Goal: Task Accomplishment & Management: Use online tool/utility

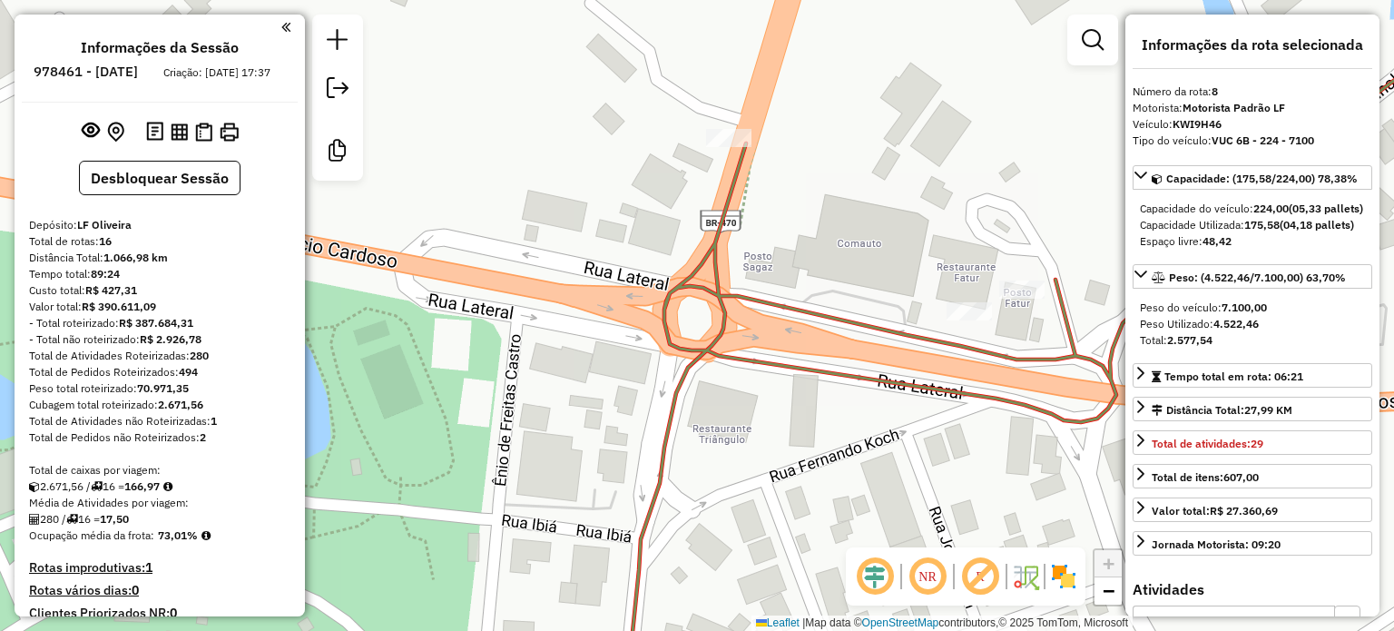
select select "**********"
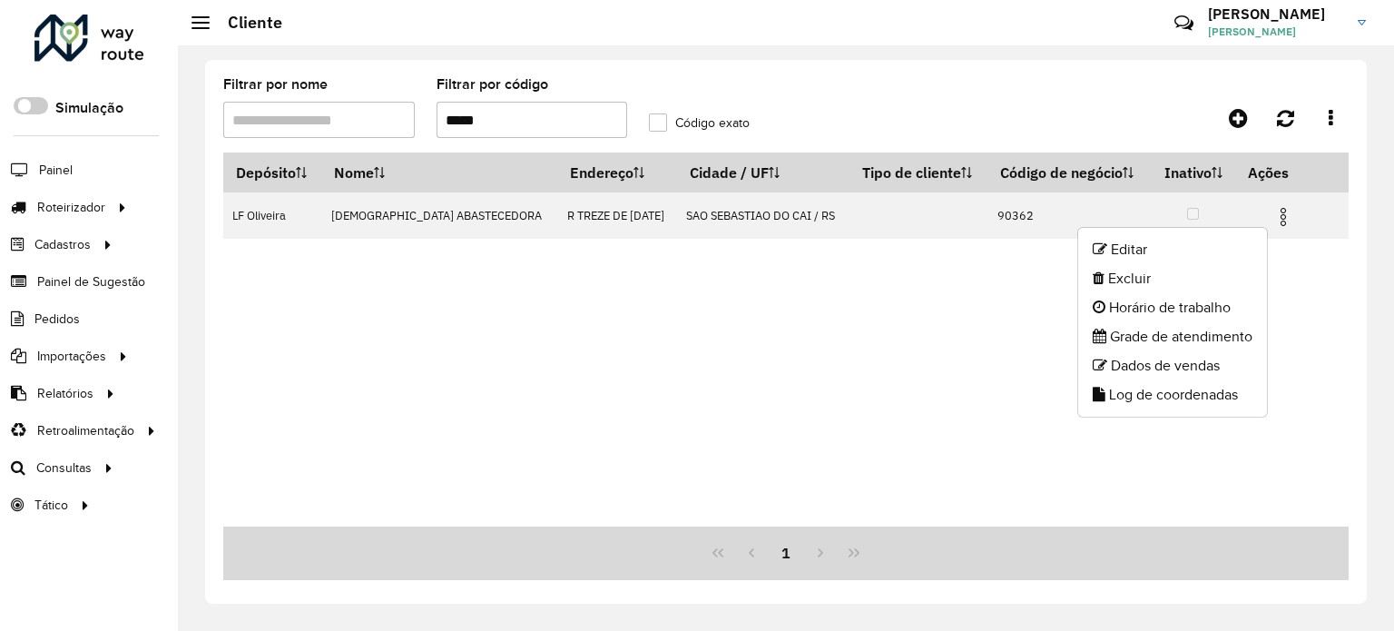
drag, startPoint x: 499, startPoint y: 123, endPoint x: 354, endPoint y: 122, distance: 145.2
click at [354, 122] on formly-group "Filtrar por nome Filtrar por código ***** Código exato" at bounding box center [637, 115] width 851 height 74
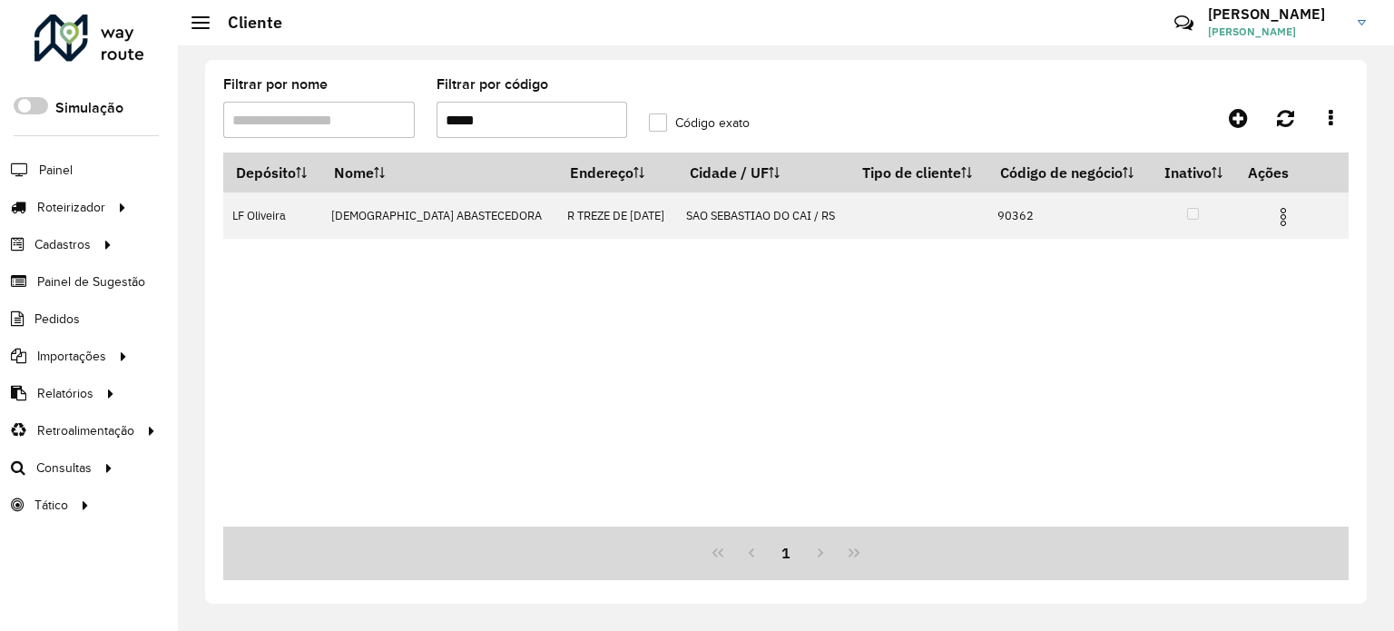
type input "*****"
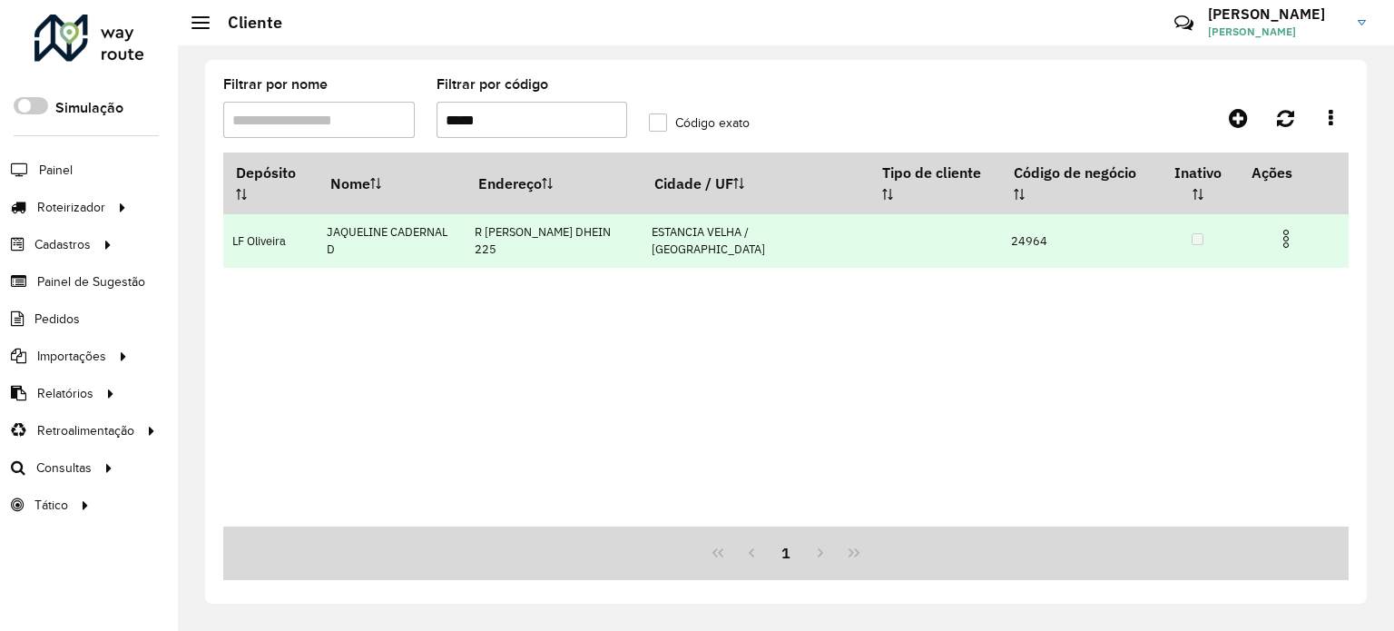
click at [1288, 228] on img at bounding box center [1286, 239] width 22 height 22
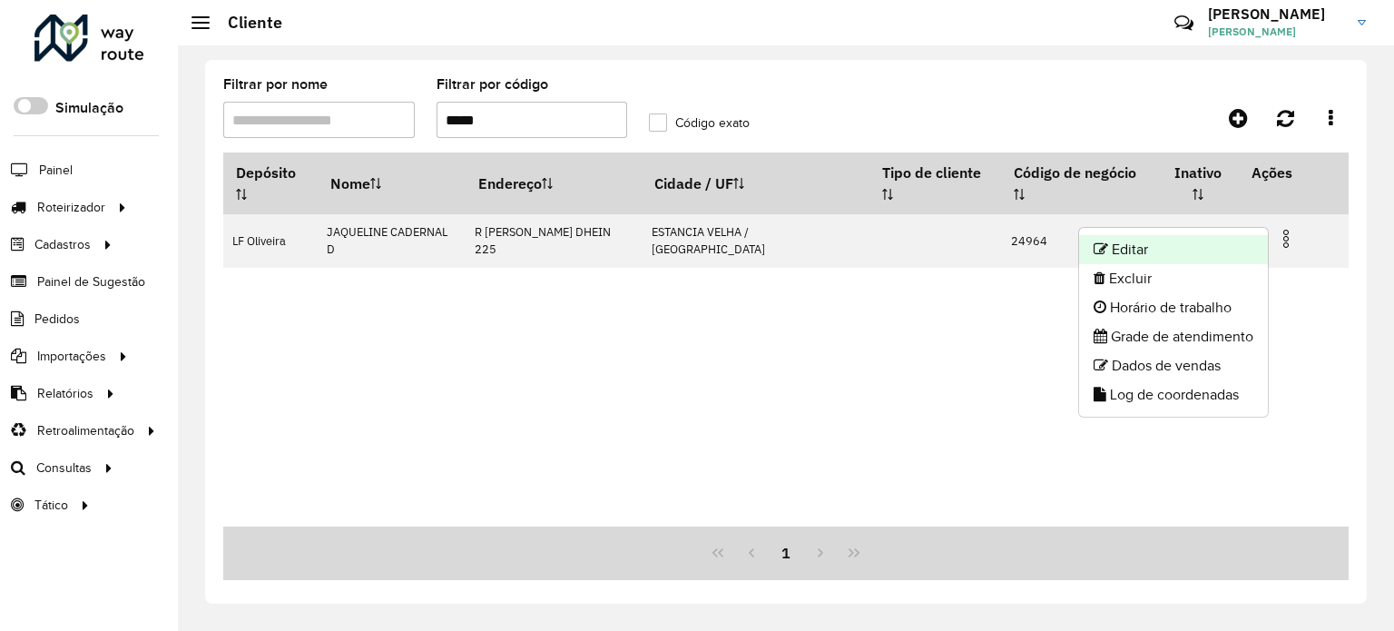
click at [1212, 238] on li "Editar" at bounding box center [1173, 249] width 189 height 29
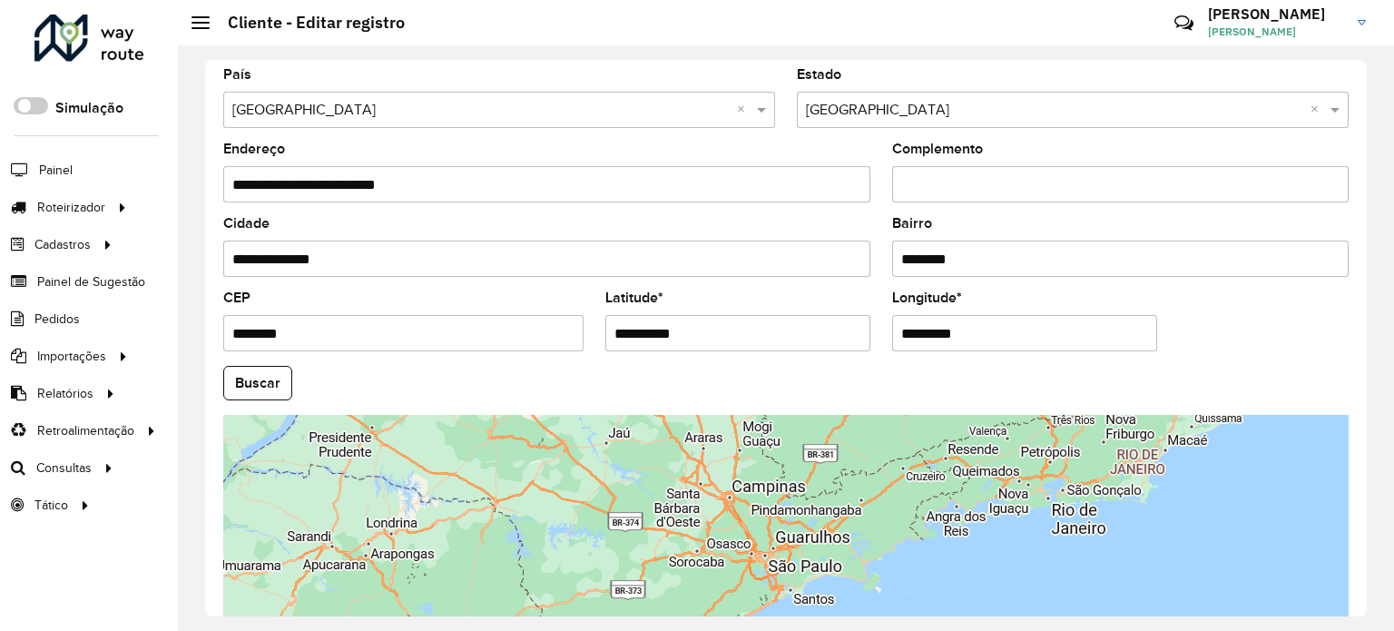
scroll to position [635, 0]
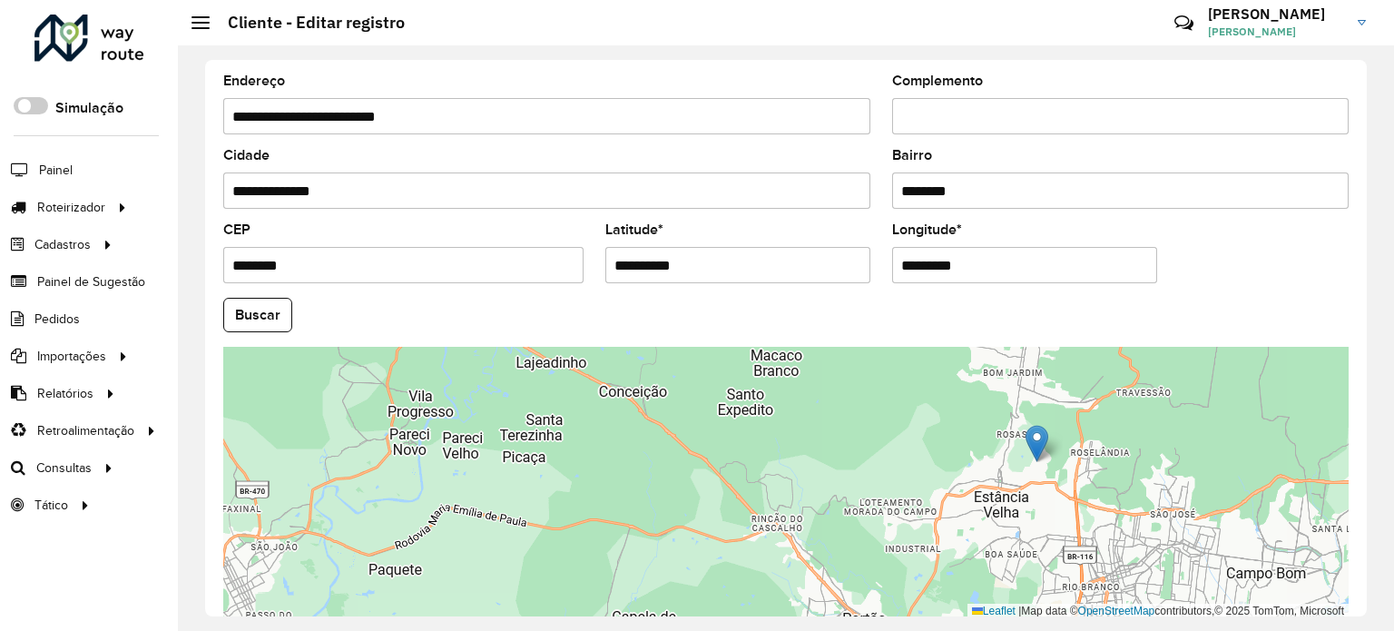
drag, startPoint x: 1081, startPoint y: 467, endPoint x: 1060, endPoint y: 442, distance: 32.9
click at [1060, 442] on div "Leaflet | Map data © OpenStreetMap contributors,© 2025 TomTom, Microsoft" at bounding box center [785, 483] width 1125 height 272
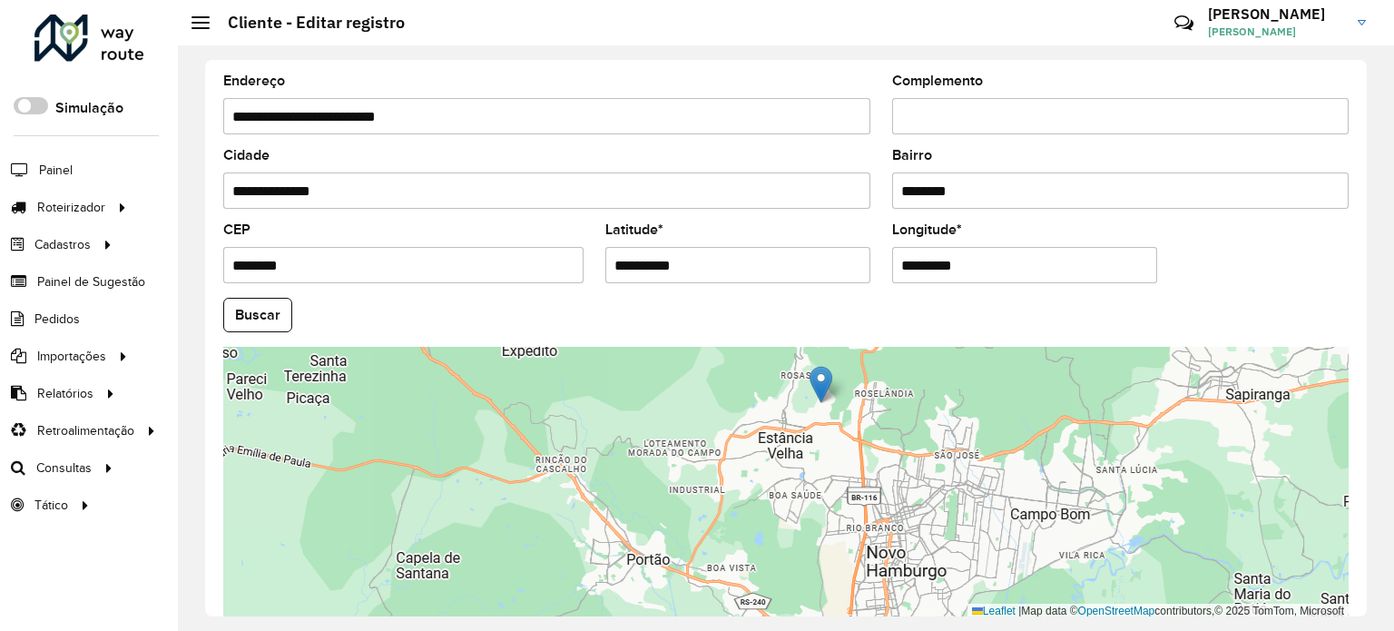
drag, startPoint x: 1099, startPoint y: 473, endPoint x: 883, endPoint y: 414, distance: 223.9
click at [883, 414] on div "Leaflet | Map data © OpenStreetMap contributors,© 2025 TomTom, Microsoft" at bounding box center [785, 483] width 1125 height 272
drag, startPoint x: 1087, startPoint y: 337, endPoint x: 1093, endPoint y: 238, distance: 99.1
click at [1093, 238] on formly-group "**********" at bounding box center [785, 309] width 1147 height 619
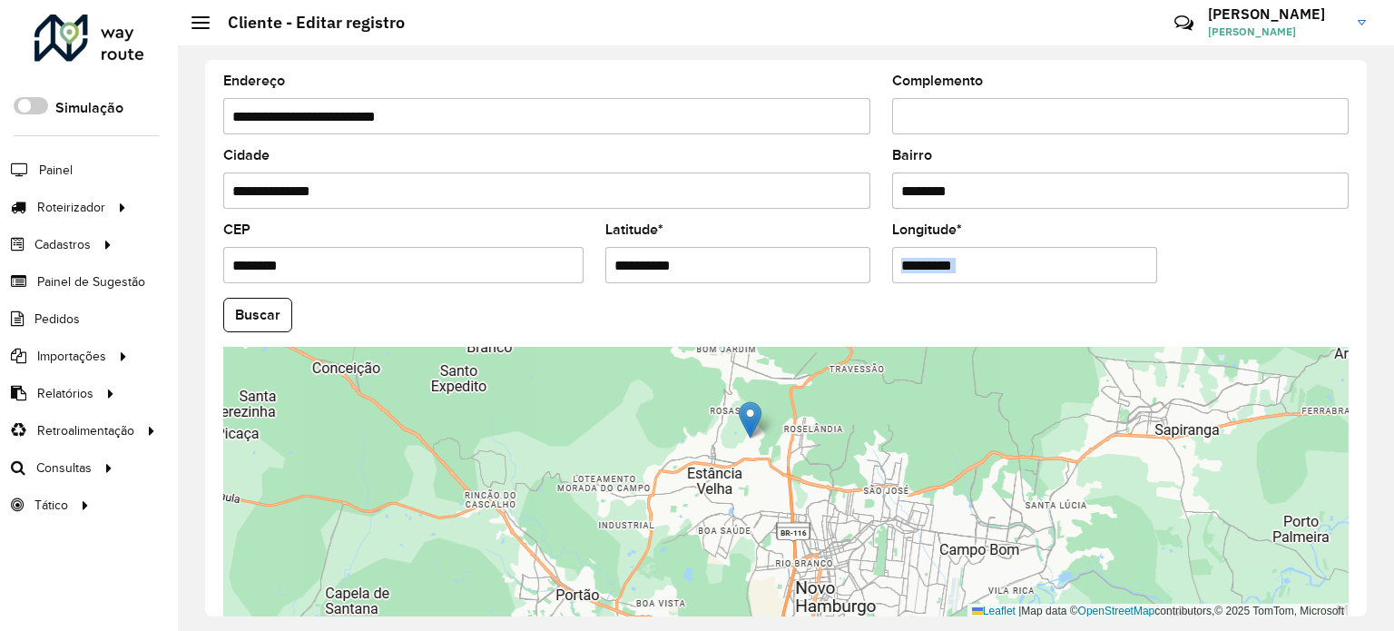
drag, startPoint x: 976, startPoint y: 460, endPoint x: 896, endPoint y: 500, distance: 90.1
click at [896, 500] on div "Leaflet | Map data © OpenStreetMap contributors,© 2025 TomTom, Microsoft" at bounding box center [785, 483] width 1125 height 272
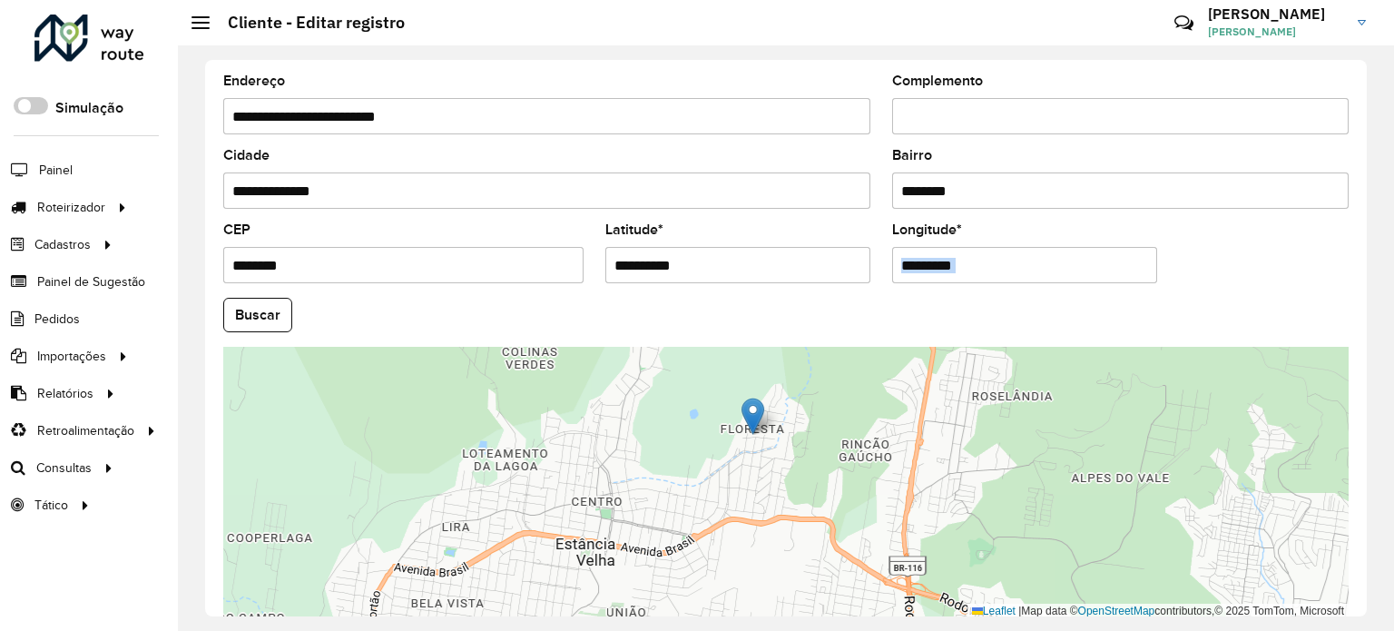
drag, startPoint x: 741, startPoint y: 375, endPoint x: 759, endPoint y: 471, distance: 97.7
click at [759, 471] on div "Leaflet | Map data © OpenStreetMap contributors,© 2025 TomTom, Microsoft" at bounding box center [785, 483] width 1125 height 272
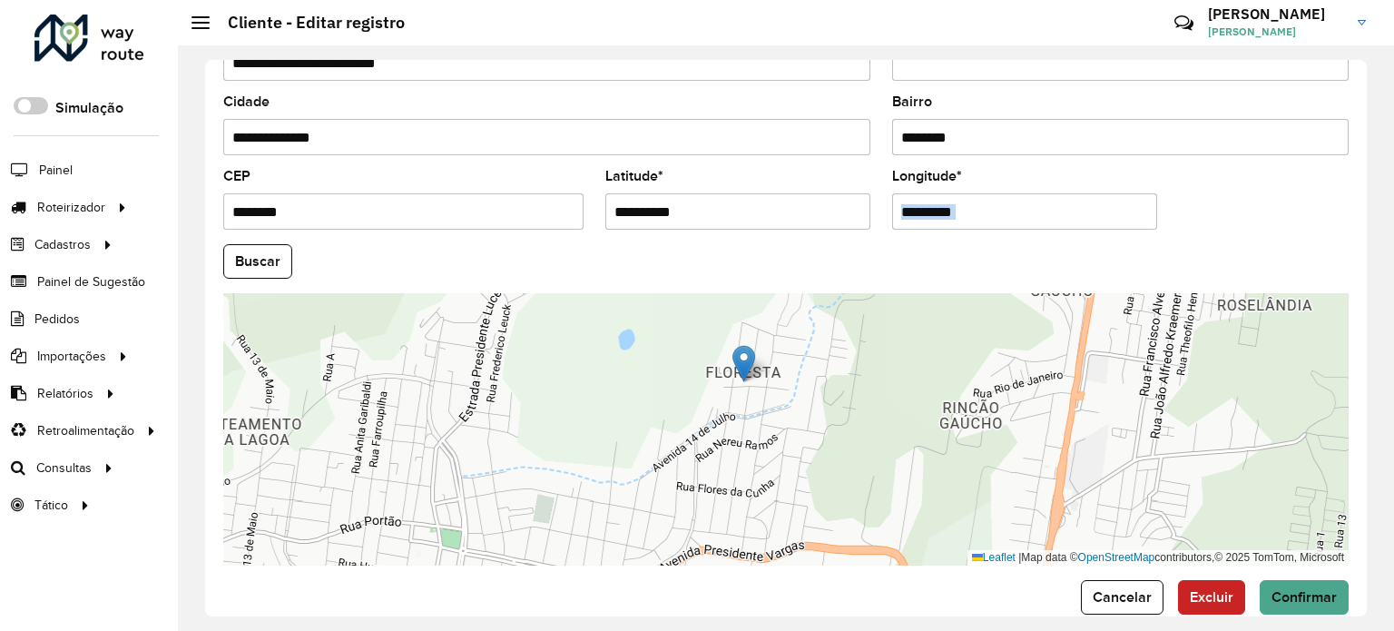
scroll to position [711, 0]
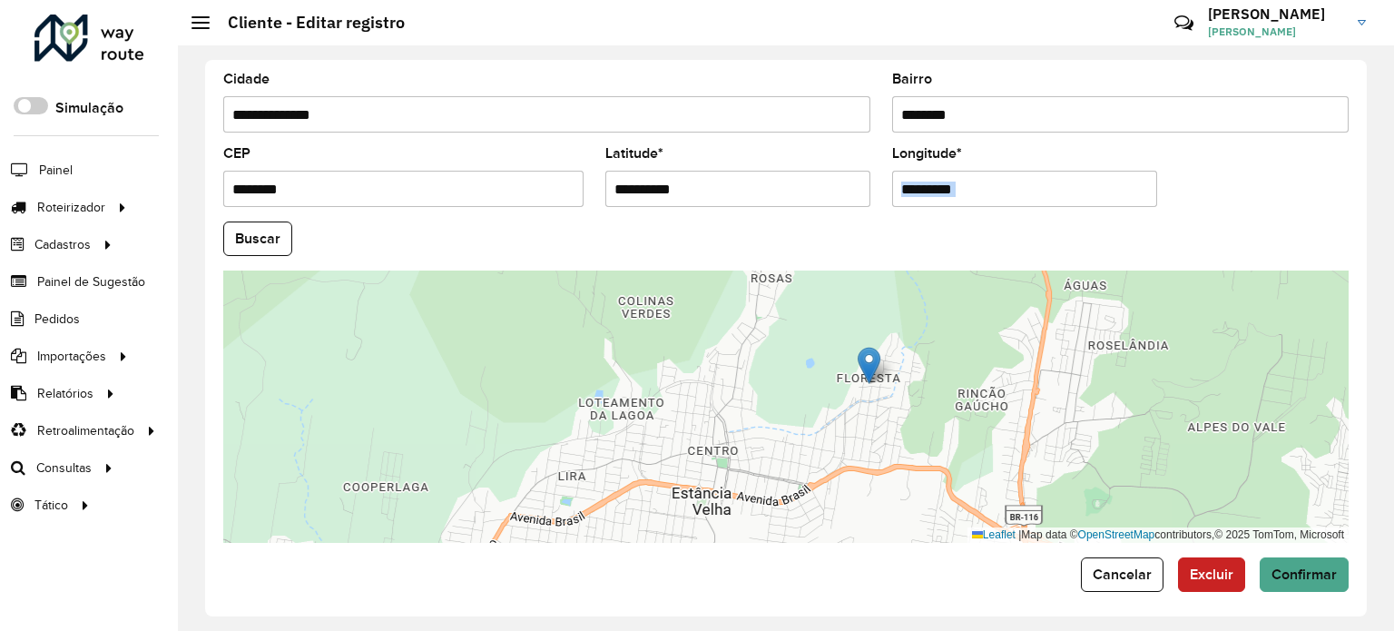
drag, startPoint x: 951, startPoint y: 467, endPoint x: 936, endPoint y: 434, distance: 36.6
click at [936, 434] on div "Leaflet | Map data © OpenStreetMap contributors,© 2025 TomTom, Microsoft" at bounding box center [785, 406] width 1125 height 272
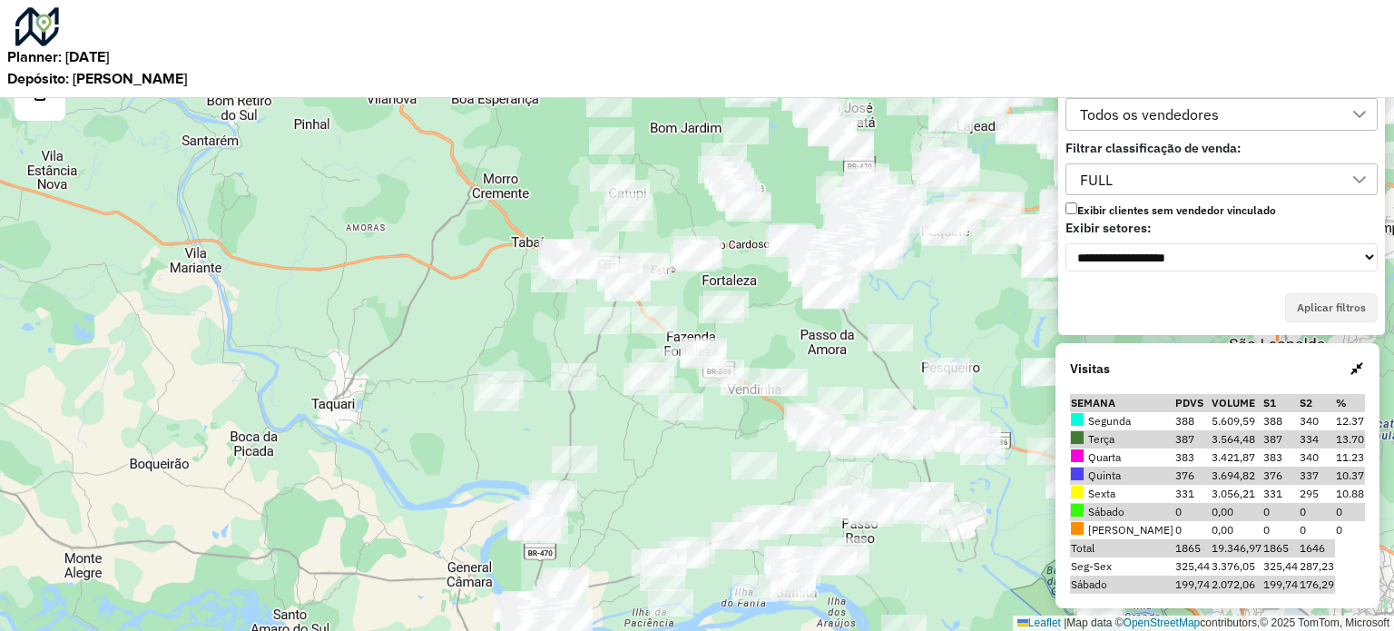
drag, startPoint x: 784, startPoint y: 453, endPoint x: 563, endPoint y: 446, distance: 220.6
click at [563, 446] on div "Leaflet | Map data © OpenStreetMap contributors,© 2025 TomTom, Microsoft" at bounding box center [697, 315] width 1394 height 631
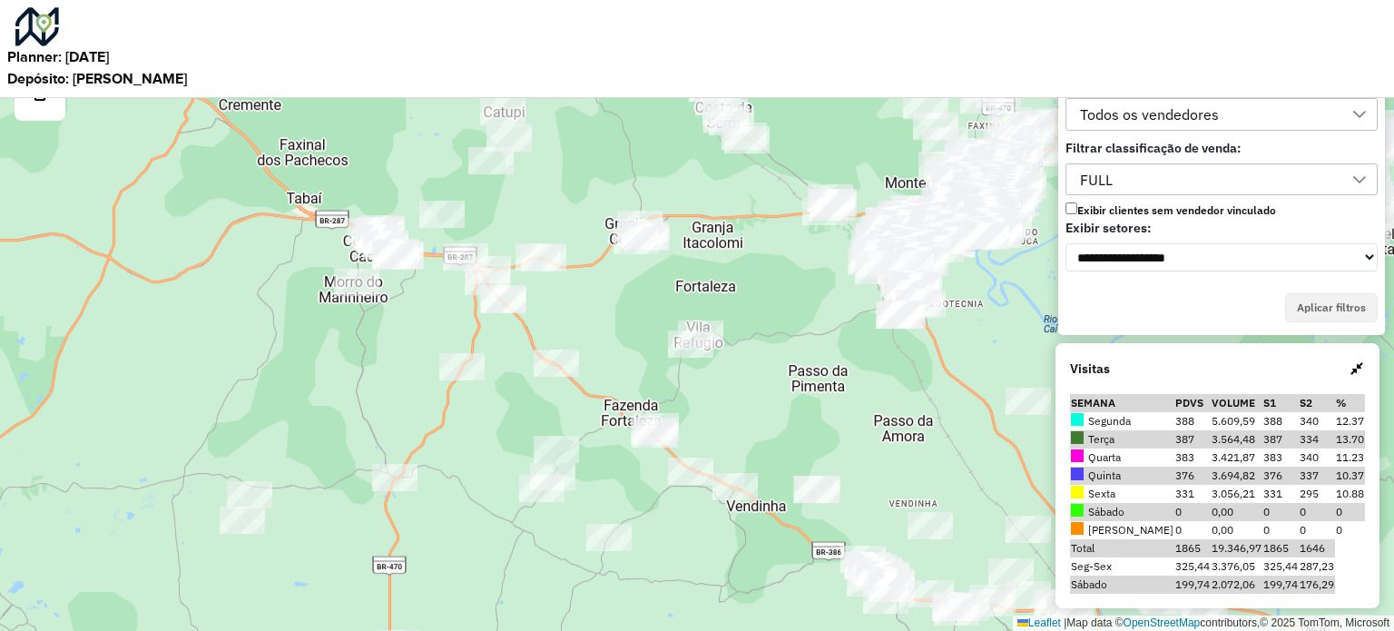
drag, startPoint x: 668, startPoint y: 303, endPoint x: 740, endPoint y: 376, distance: 102.0
click at [740, 376] on div "Leaflet | Map data © OpenStreetMap contributors,© 2025 TomTom, Microsoft" at bounding box center [697, 315] width 1394 height 631
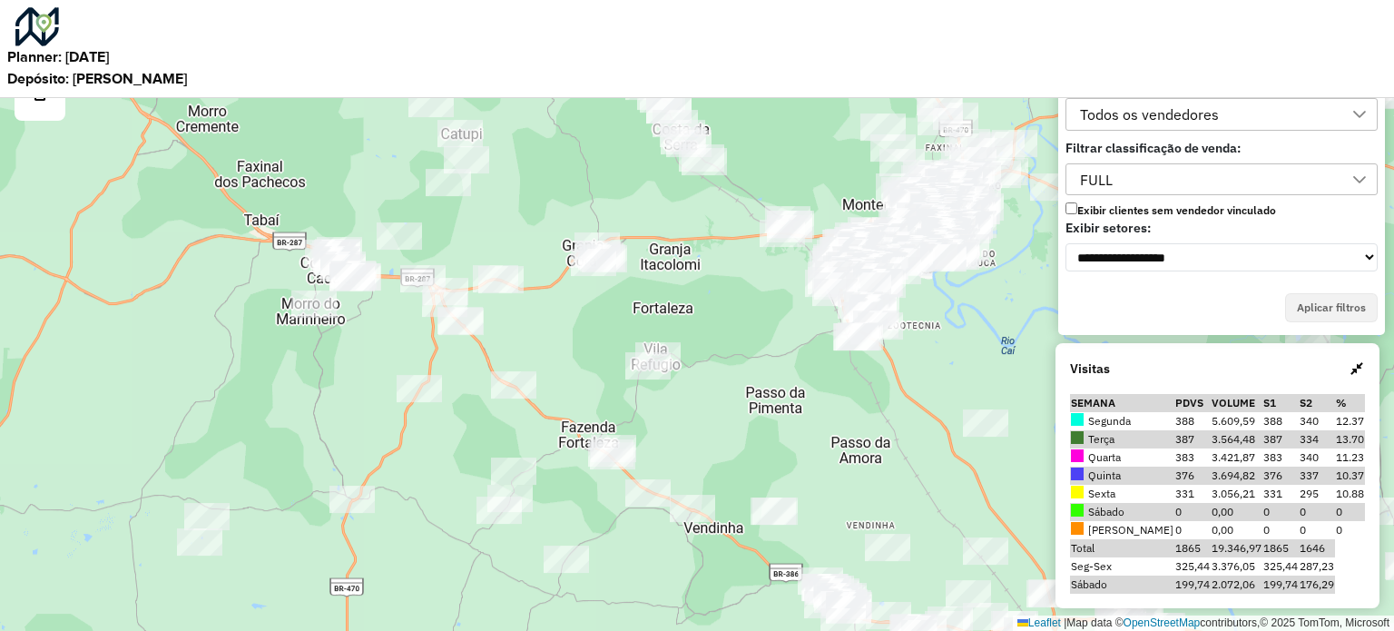
drag, startPoint x: 811, startPoint y: 351, endPoint x: 732, endPoint y: 367, distance: 80.4
click at [733, 367] on div "Leaflet | Map data © OpenStreetMap contributors,© 2025 TomTom, Microsoft" at bounding box center [697, 315] width 1394 height 631
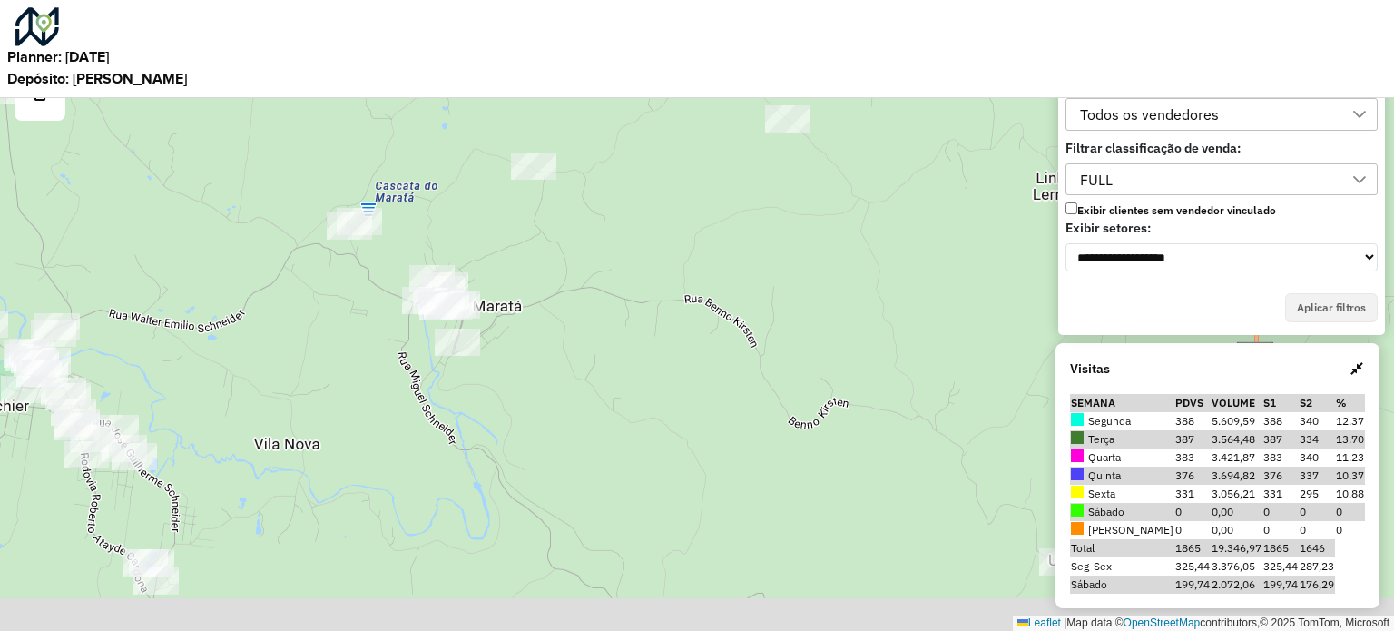
drag, startPoint x: 501, startPoint y: 441, endPoint x: 546, endPoint y: 391, distance: 67.4
click at [546, 391] on div "Leaflet | Map data © OpenStreetMap contributors,© 2025 TomTom, Microsoft" at bounding box center [697, 315] width 1394 height 631
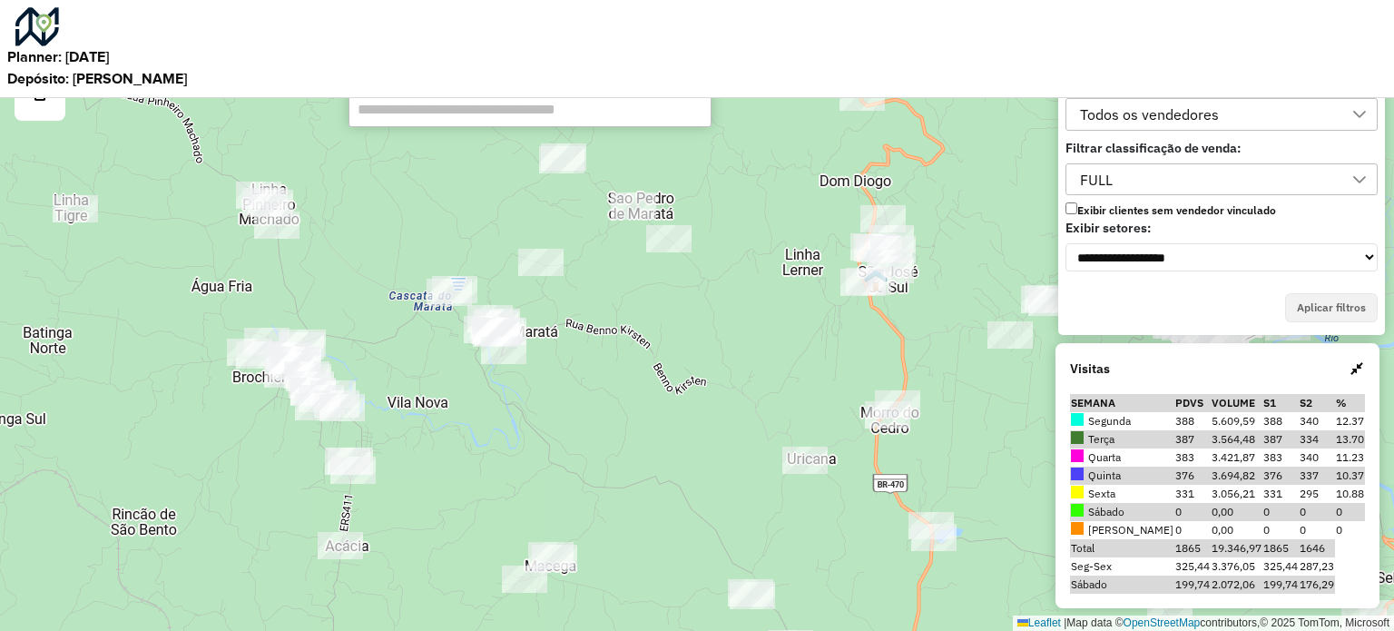
drag, startPoint x: 412, startPoint y: 475, endPoint x: 437, endPoint y: 416, distance: 64.2
click at [437, 416] on div "Leaflet | Map data © OpenStreetMap contributors,© 2025 TomTom, Microsoft" at bounding box center [697, 315] width 1394 height 631
click at [432, 116] on input "text" at bounding box center [529, 109] width 363 height 36
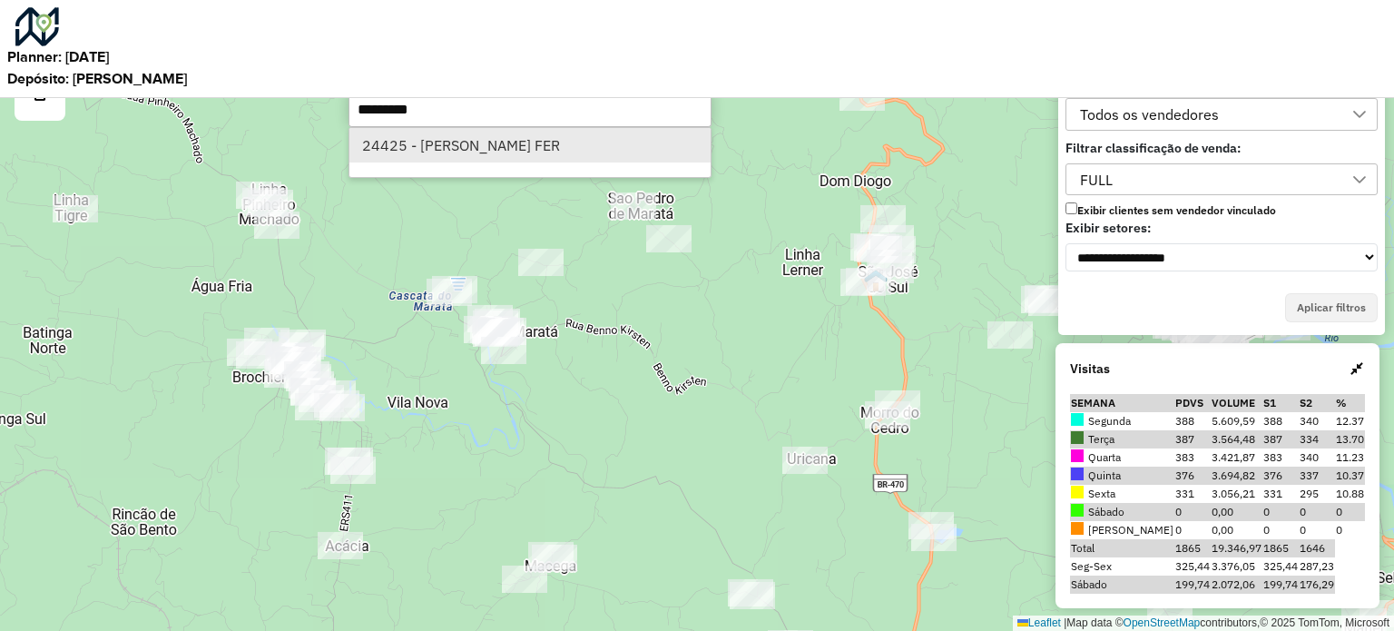
type input "*********"
click at [508, 154] on li "24425 - [PERSON_NAME] FER" at bounding box center [529, 145] width 361 height 34
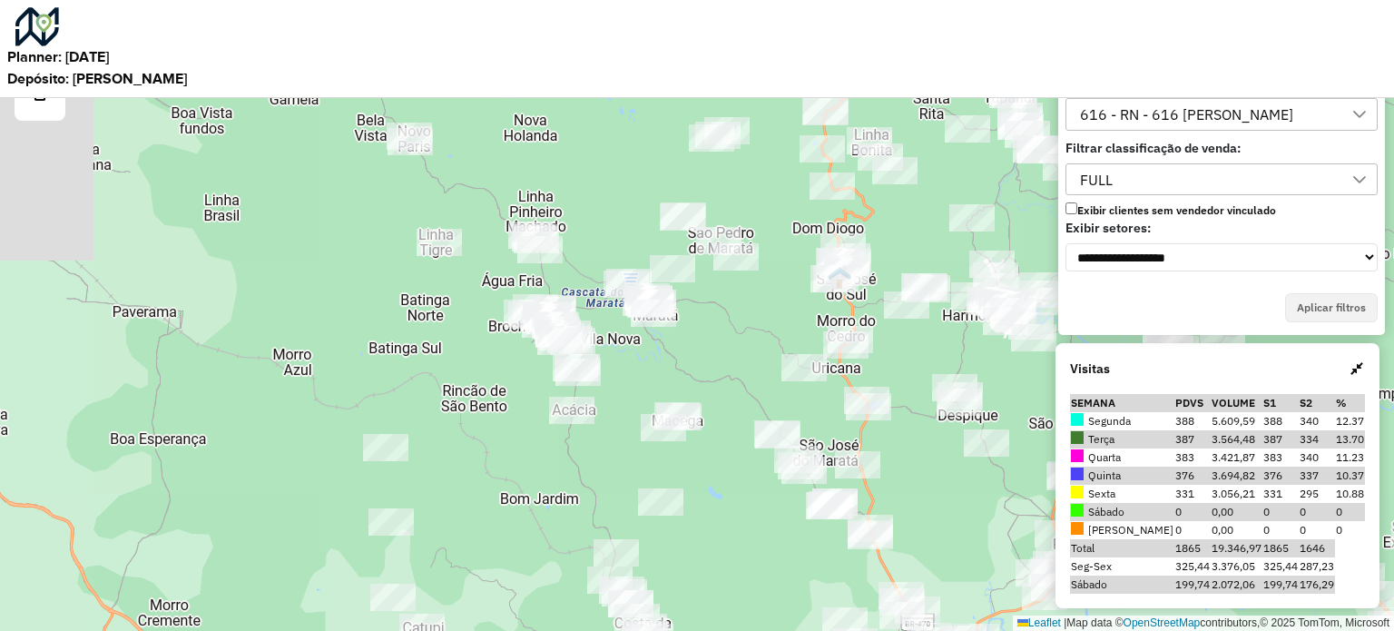
drag, startPoint x: 642, startPoint y: 563, endPoint x: 680, endPoint y: 386, distance: 180.8
click at [682, 326] on div "Leaflet | Map data © OpenStreetMap contributors,© 2025 TomTom, Microsoft" at bounding box center [697, 315] width 1394 height 631
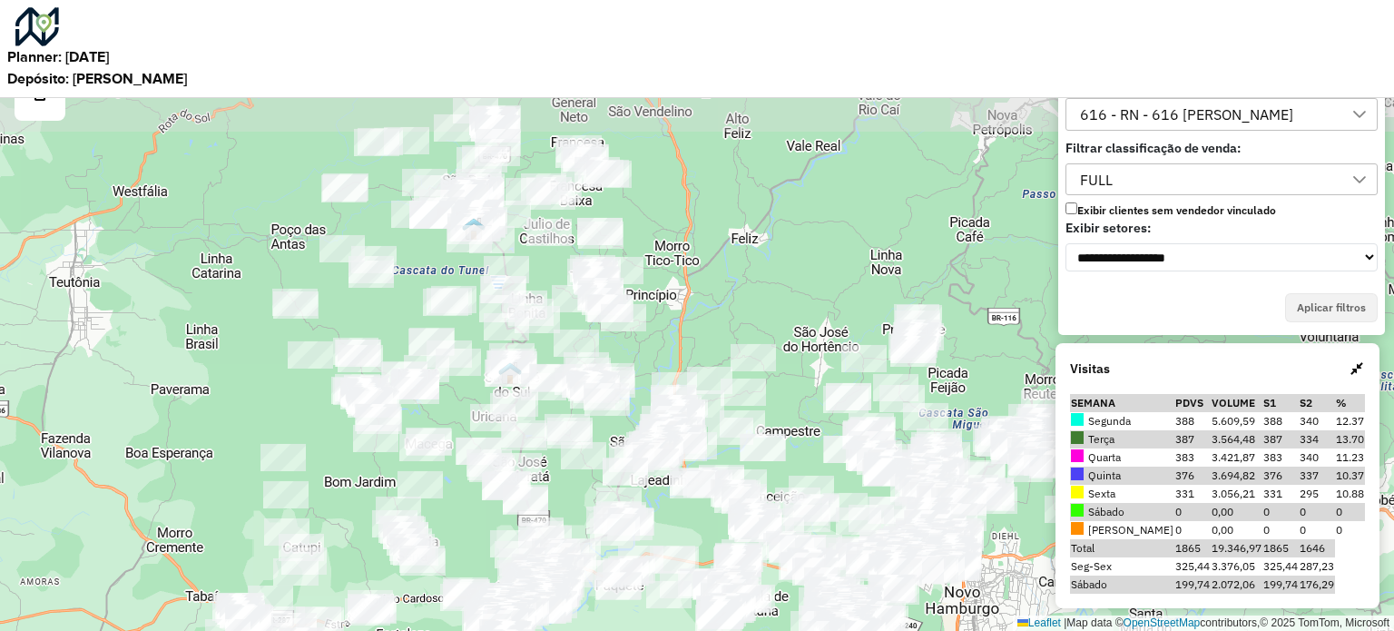
drag, startPoint x: 893, startPoint y: 311, endPoint x: 848, endPoint y: 480, distance: 174.5
click at [848, 480] on div "Leaflet | Map data © OpenStreetMap contributors,© 2025 TomTom, Microsoft" at bounding box center [697, 315] width 1394 height 631
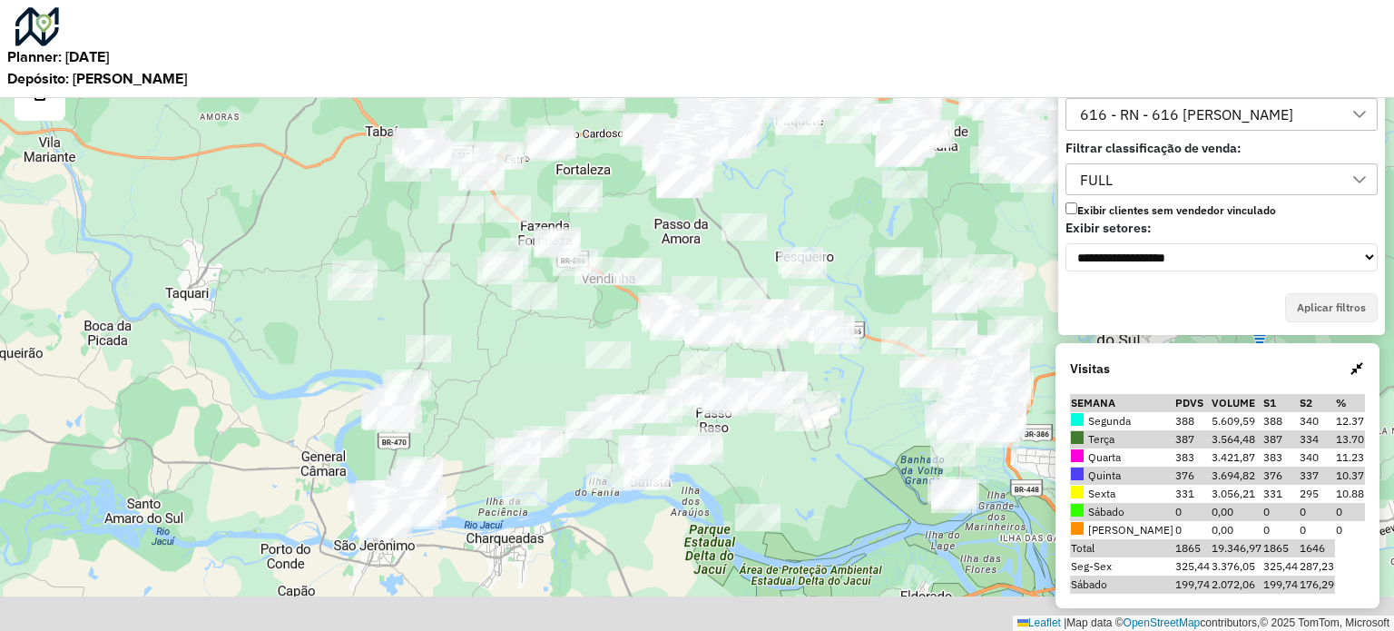
drag, startPoint x: 602, startPoint y: 355, endPoint x: 622, endPoint y: 327, distance: 34.0
click at [622, 327] on div "Leaflet | Map data © OpenStreetMap contributors,© 2025 TomTom, Microsoft" at bounding box center [697, 315] width 1394 height 631
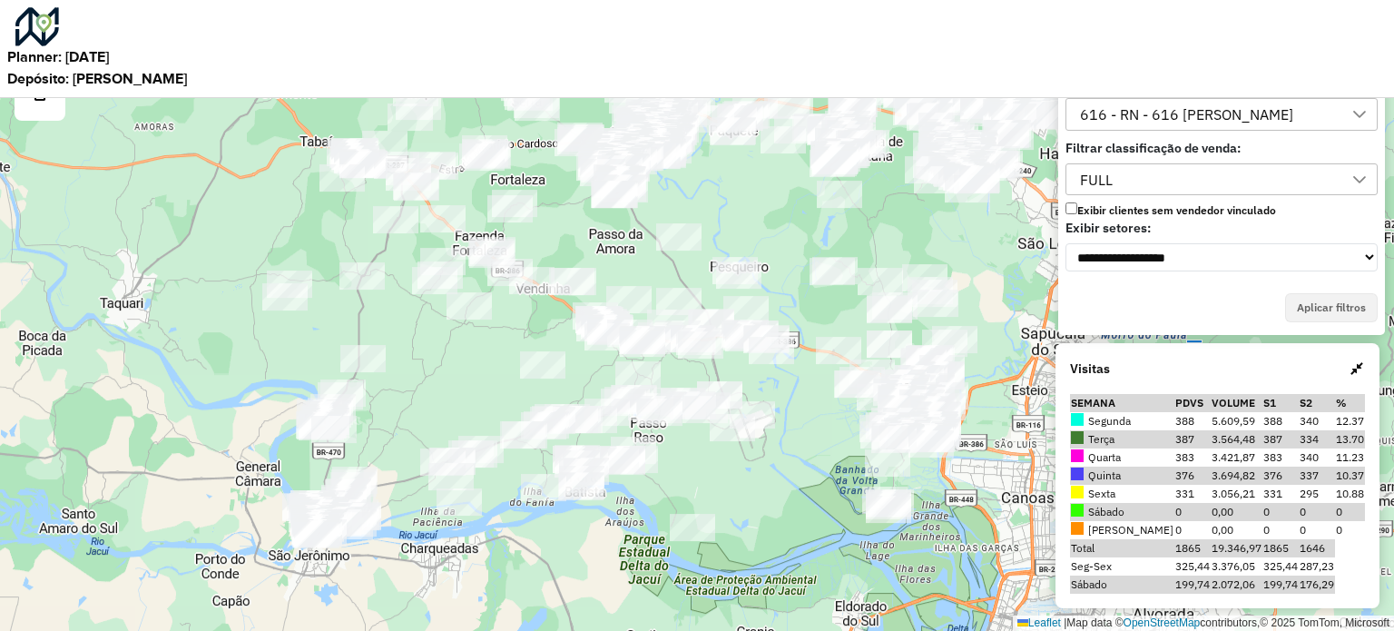
drag, startPoint x: 537, startPoint y: 385, endPoint x: 472, endPoint y: 400, distance: 67.1
click at [472, 400] on div "Leaflet | Map data © OpenStreetMap contributors,© 2025 TomTom, Microsoft" at bounding box center [697, 315] width 1394 height 631
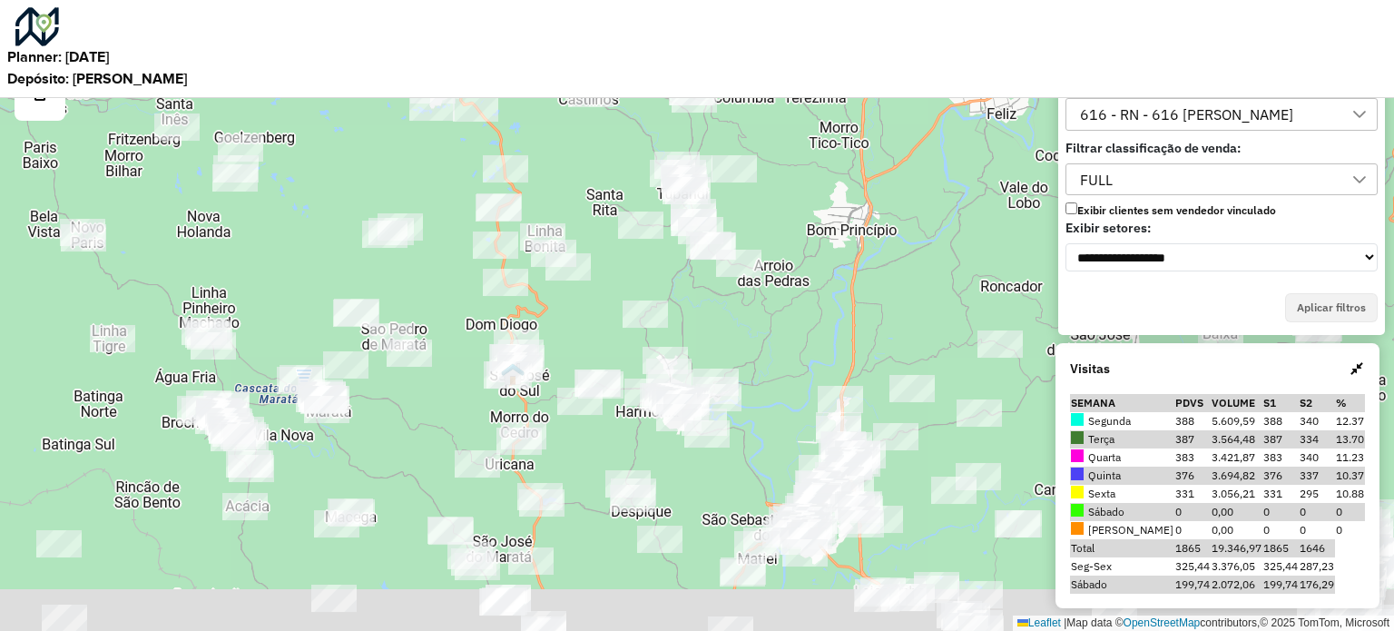
drag, startPoint x: 563, startPoint y: 426, endPoint x: 628, endPoint y: 279, distance: 160.9
click at [638, 268] on div "Leaflet | Map data © OpenStreetMap contributors,© 2025 TomTom, Microsoft" at bounding box center [697, 315] width 1394 height 631
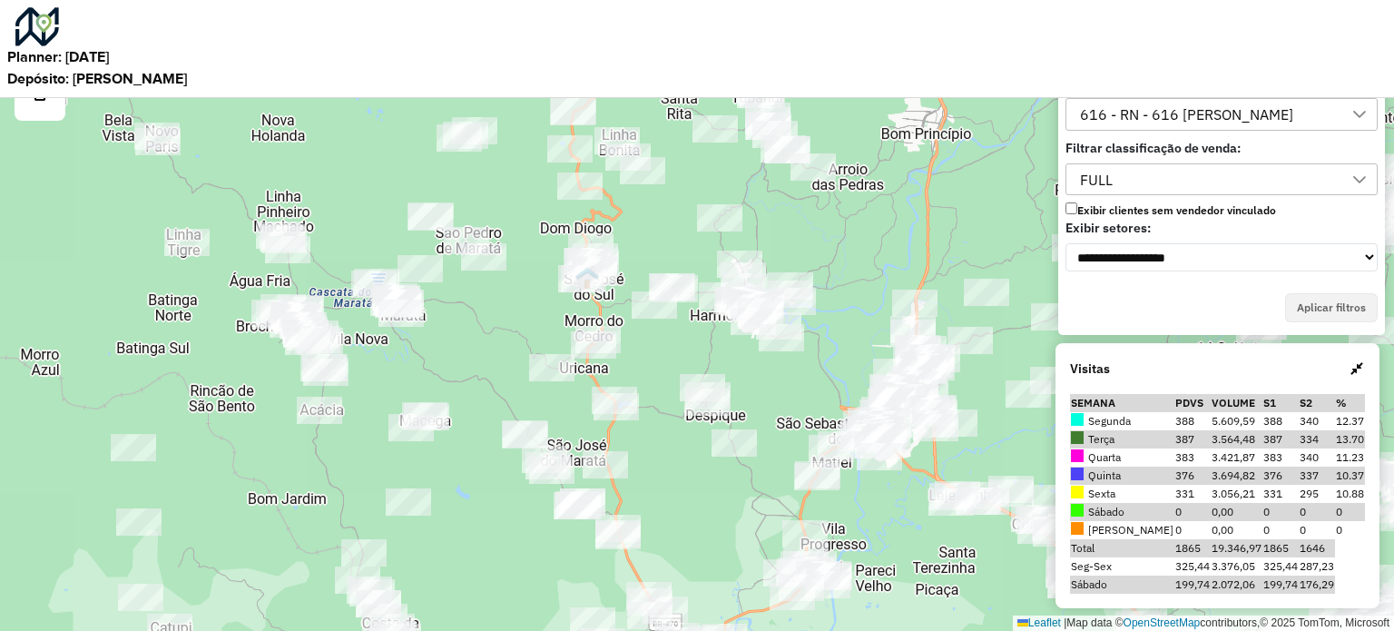
drag, startPoint x: 593, startPoint y: 308, endPoint x: 661, endPoint y: 208, distance: 121.3
click at [664, 212] on div "Leaflet | Map data © OpenStreetMap contributors,© 2025 TomTom, Microsoft" at bounding box center [697, 315] width 1394 height 631
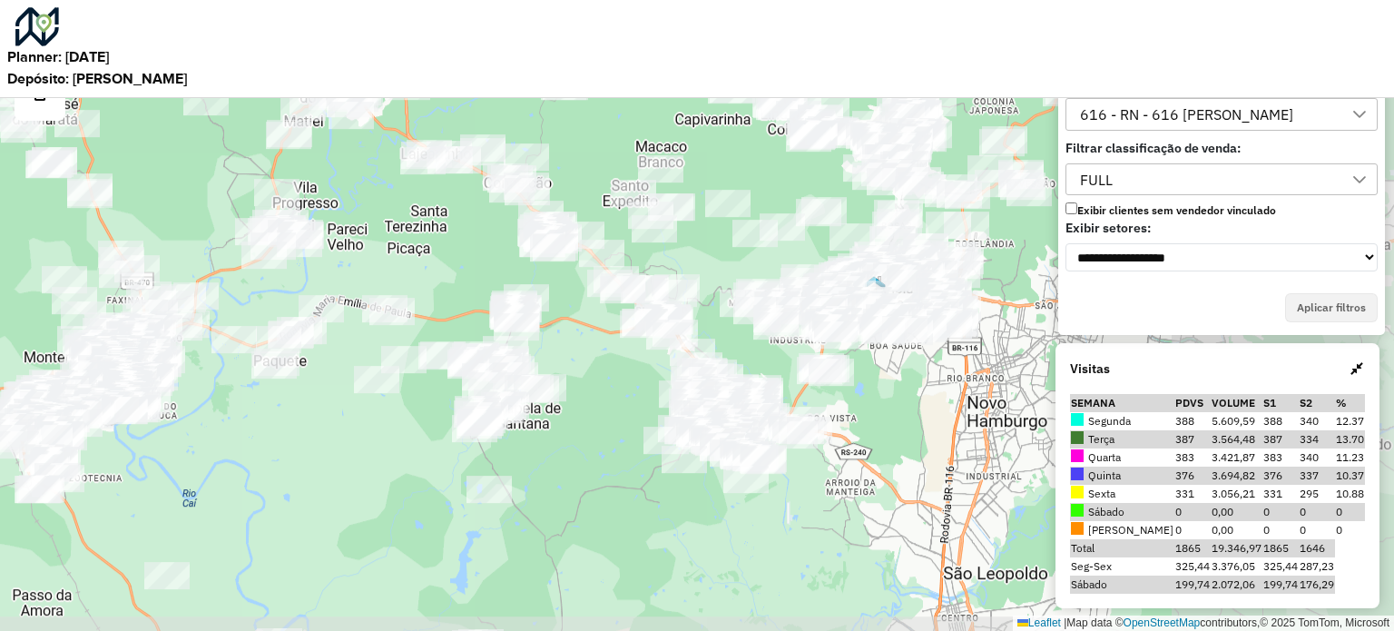
drag, startPoint x: 808, startPoint y: 449, endPoint x: 418, endPoint y: 415, distance: 391.7
click at [364, 415] on div "Leaflet | Map data © OpenStreetMap contributors,© 2025 TomTom, Microsoft" at bounding box center [697, 315] width 1394 height 631
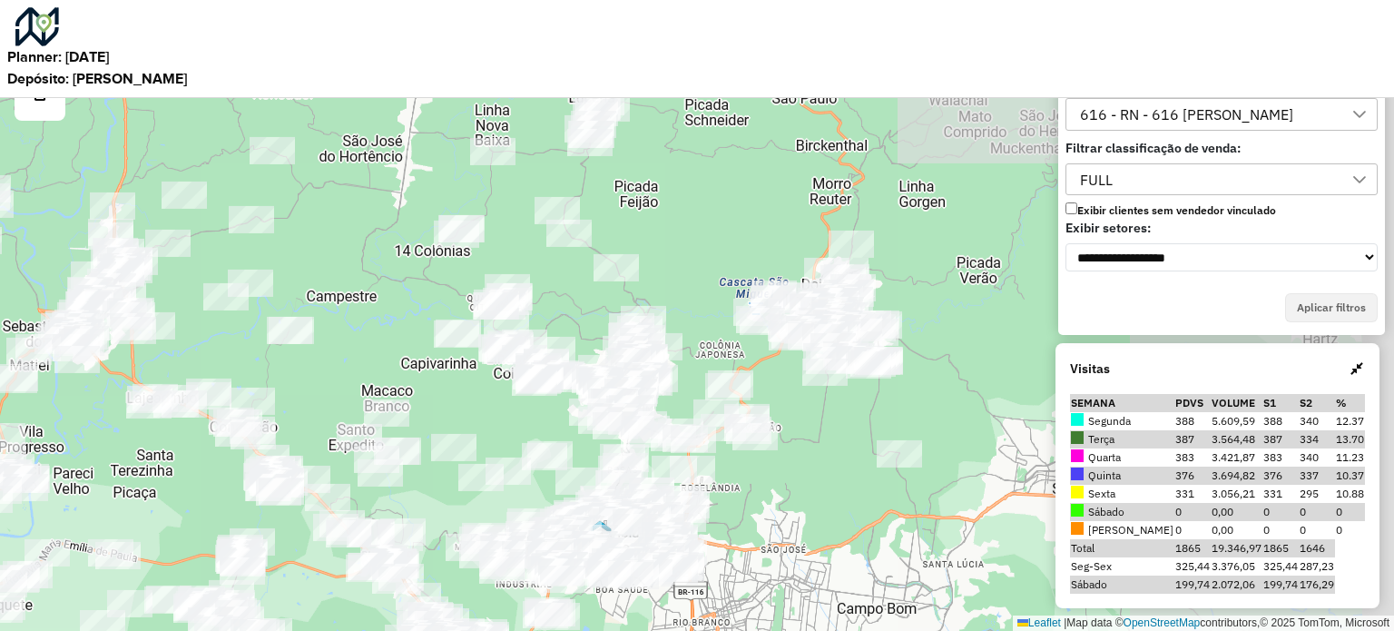
drag, startPoint x: 720, startPoint y: 325, endPoint x: 431, endPoint y: 571, distance: 379.1
click at [431, 570] on div "Leaflet | Map data © OpenStreetMap contributors,© 2025 TomTom, Microsoft" at bounding box center [697, 315] width 1394 height 631
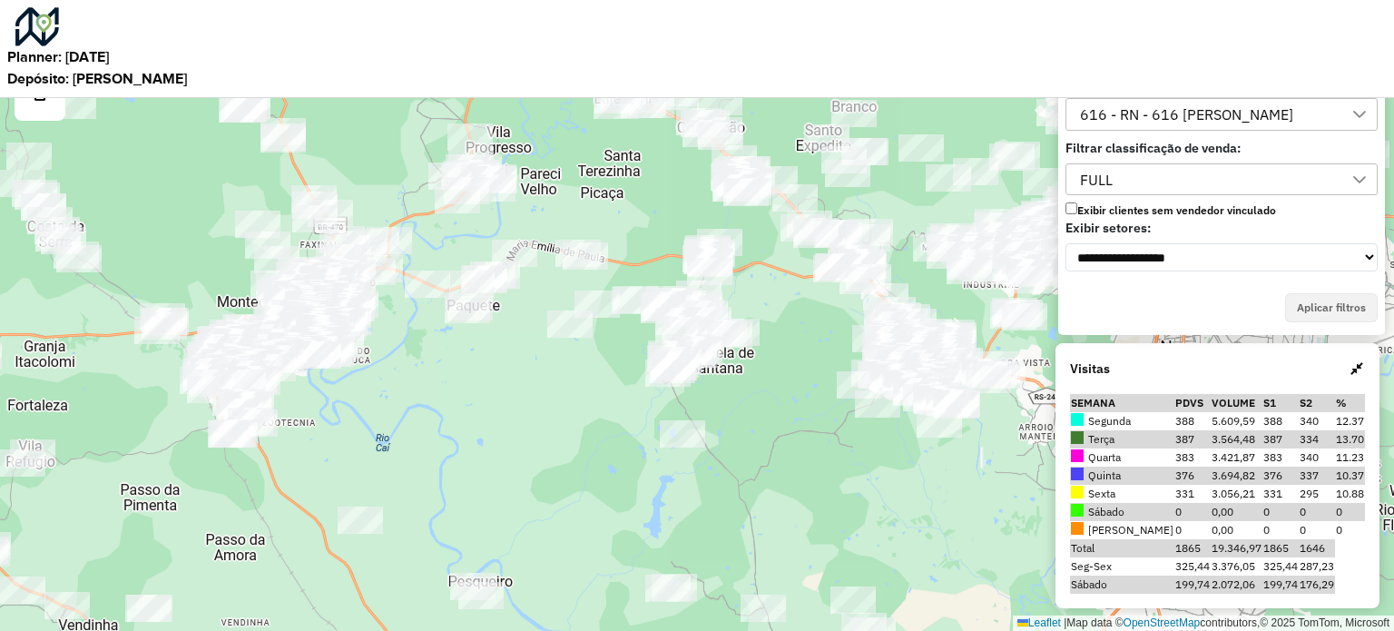
drag, startPoint x: 530, startPoint y: 310, endPoint x: 705, endPoint y: 310, distance: 175.1
click at [705, 310] on div "Leaflet | Map data © OpenStreetMap contributors,© 2025 TomTom, Microsoft" at bounding box center [697, 315] width 1394 height 631
